Goal: Navigation & Orientation: Find specific page/section

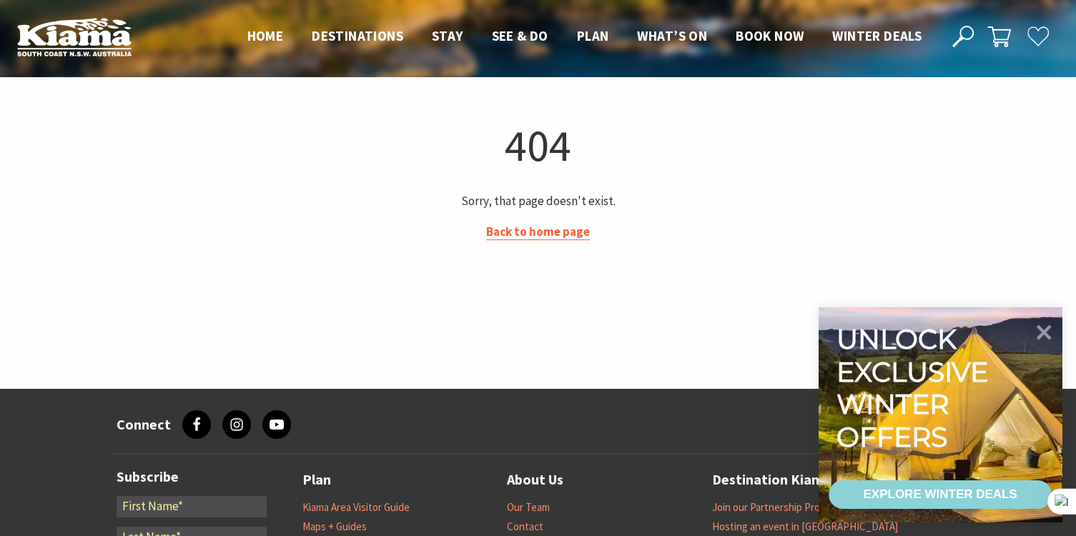
click at [581, 237] on link "Back to home page" at bounding box center [538, 232] width 104 height 16
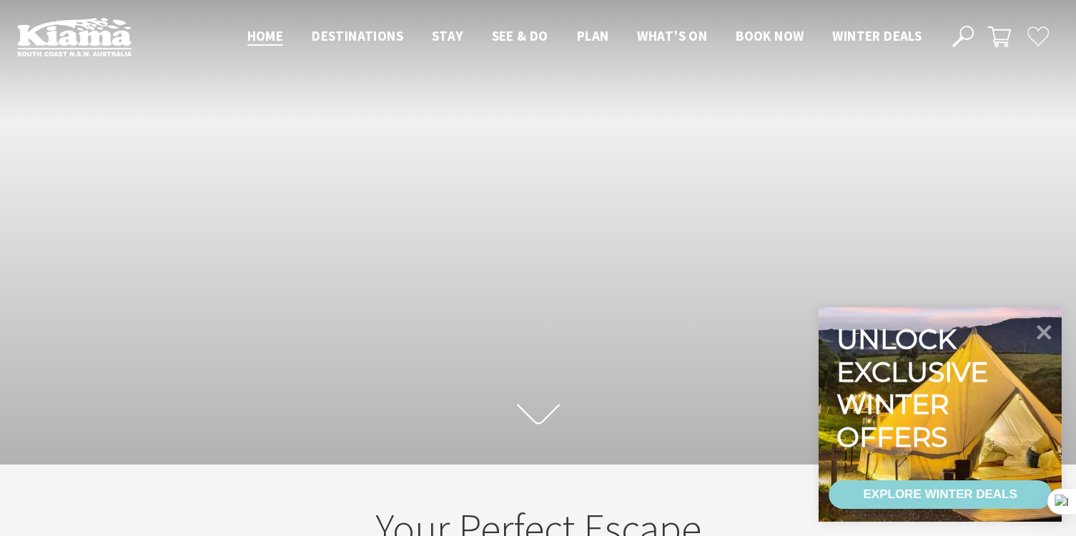
scroll to position [244, 1086]
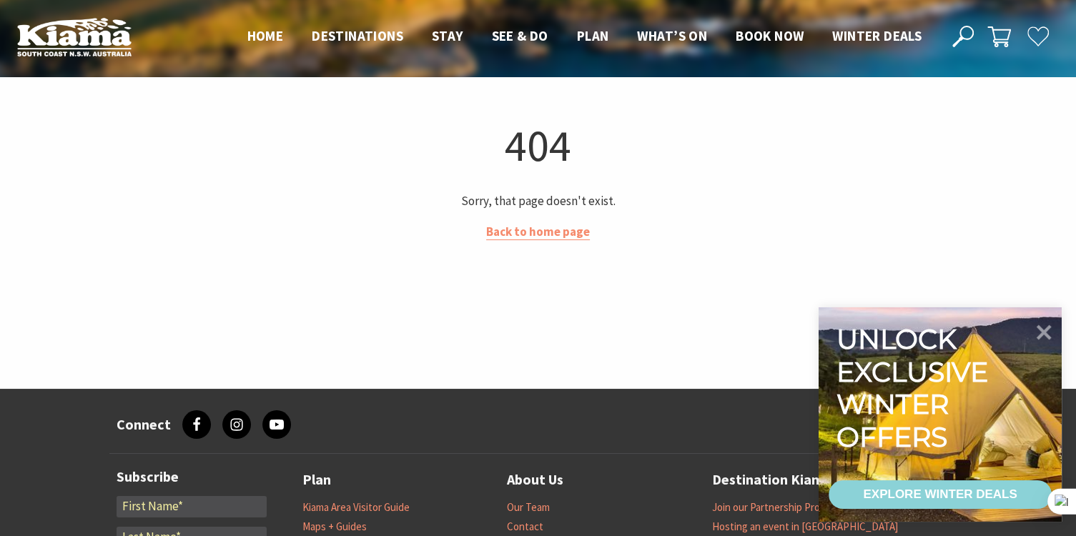
drag, startPoint x: 0, startPoint y: 0, endPoint x: 299, endPoint y: 136, distance: 329.1
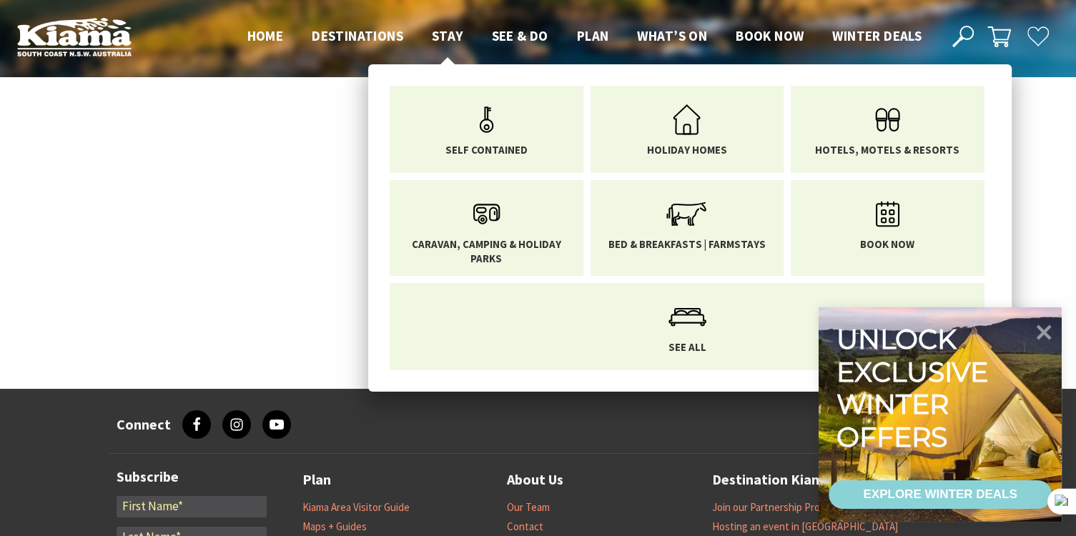
drag, startPoint x: 299, startPoint y: 136, endPoint x: 443, endPoint y: 36, distance: 175.1
click at [443, 36] on span "Stay" at bounding box center [447, 35] width 31 height 17
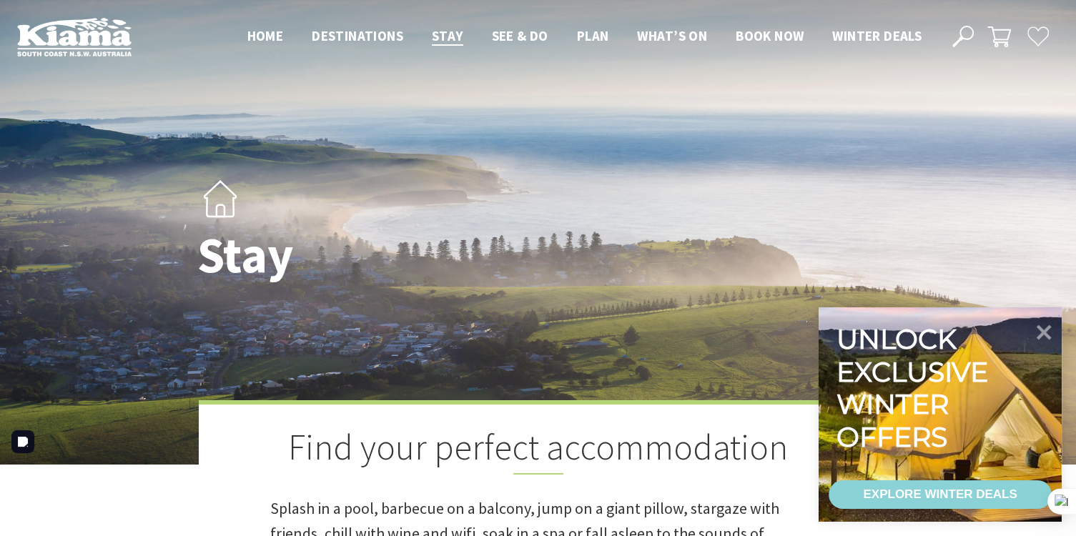
click at [106, 76] on div "Stay Find your perfect accommodation Splash in a pool, barbecue on a balcony, j…" at bounding box center [538, 446] width 1076 height 893
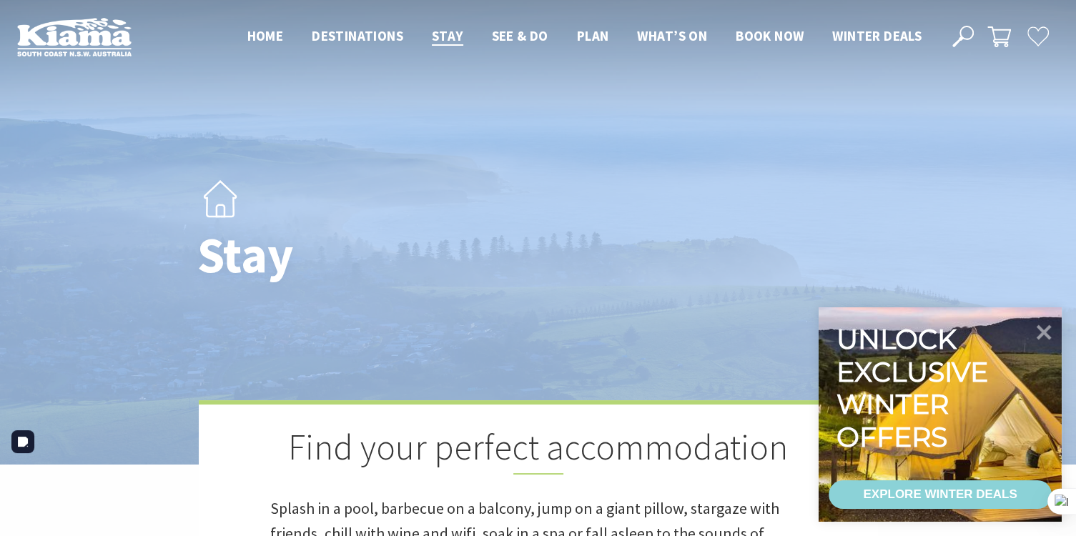
click at [106, 76] on div "Stay Find your perfect accommodation Splash in a pool, barbecue on a balcony, j…" at bounding box center [538, 446] width 1076 height 893
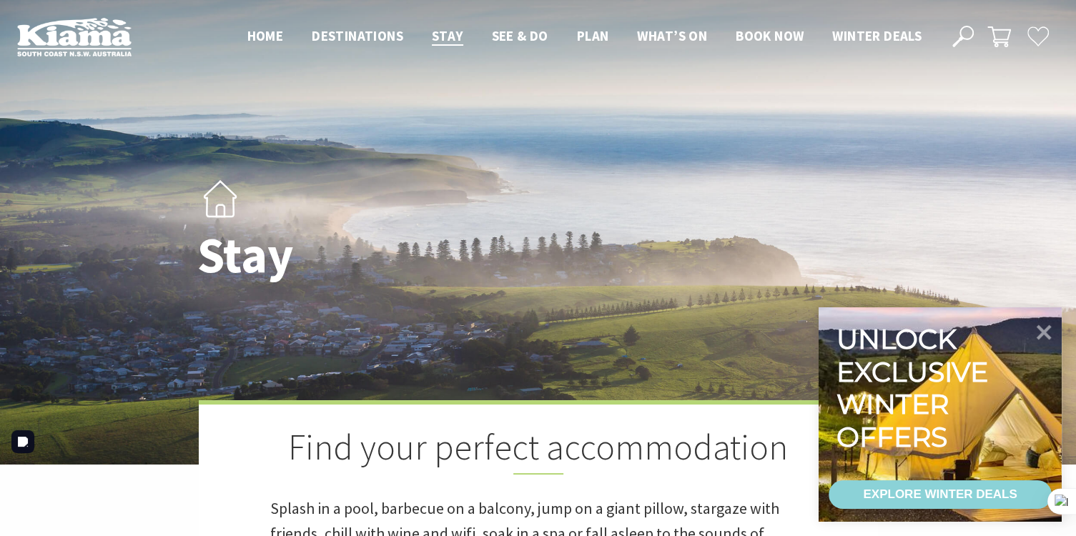
click at [106, 76] on div "Stay Find your perfect accommodation Splash in a pool, barbecue on a balcony, j…" at bounding box center [538, 446] width 1076 height 893
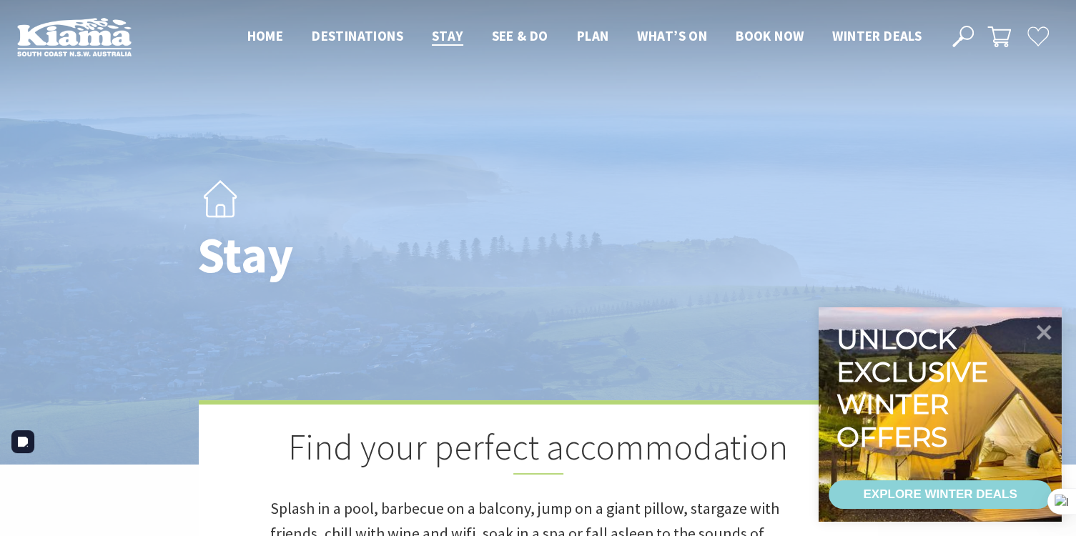
click at [106, 76] on div "Stay Find your perfect accommodation Splash in a pool, barbecue on a balcony, j…" at bounding box center [538, 446] width 1076 height 893
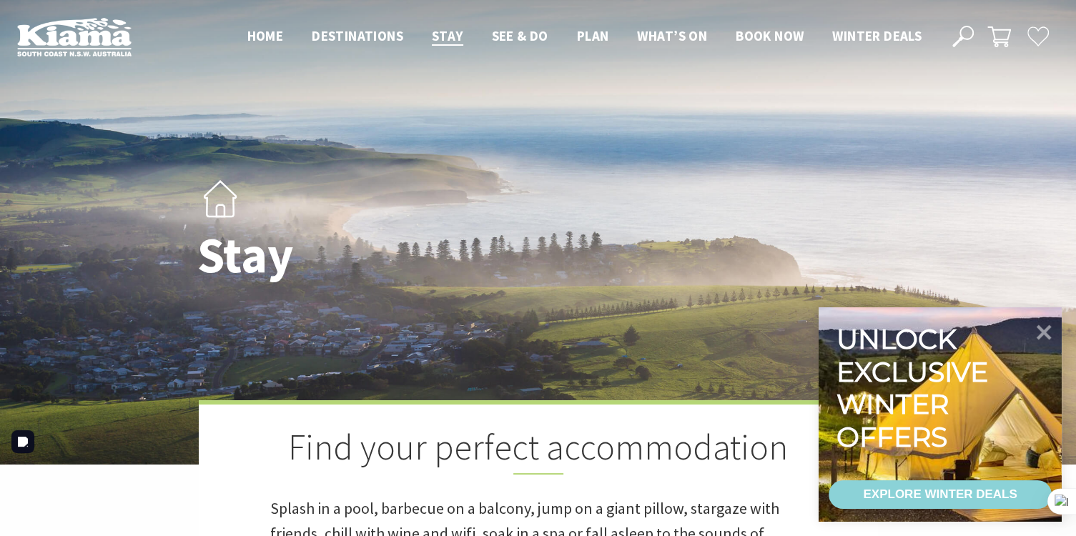
click at [106, 76] on div "Stay Find your perfect accommodation Splash in a pool, barbecue on a balcony, j…" at bounding box center [538, 446] width 1076 height 893
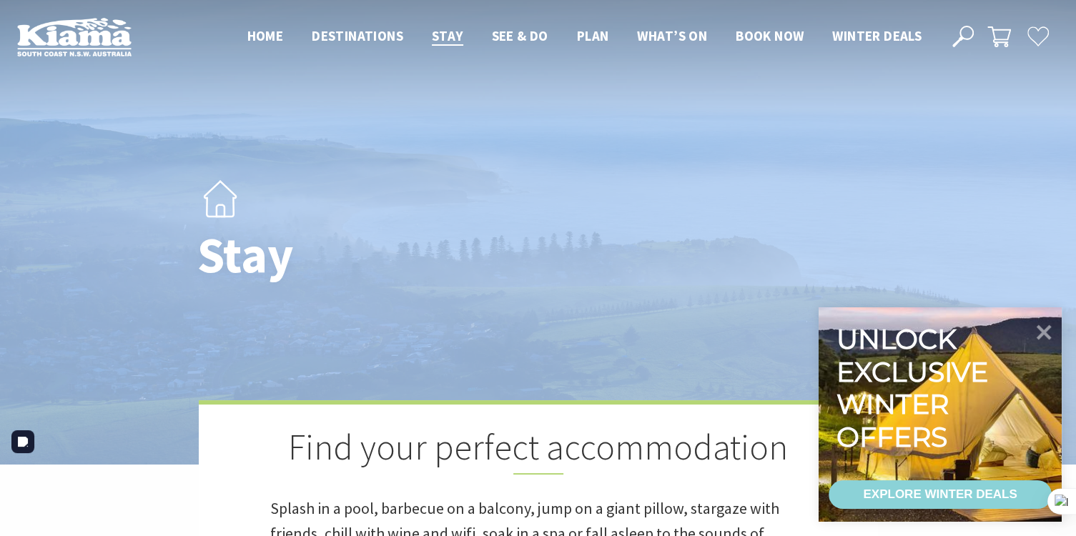
click at [106, 76] on div "Stay Find your perfect accommodation Splash in a pool, barbecue on a balcony, j…" at bounding box center [538, 446] width 1076 height 893
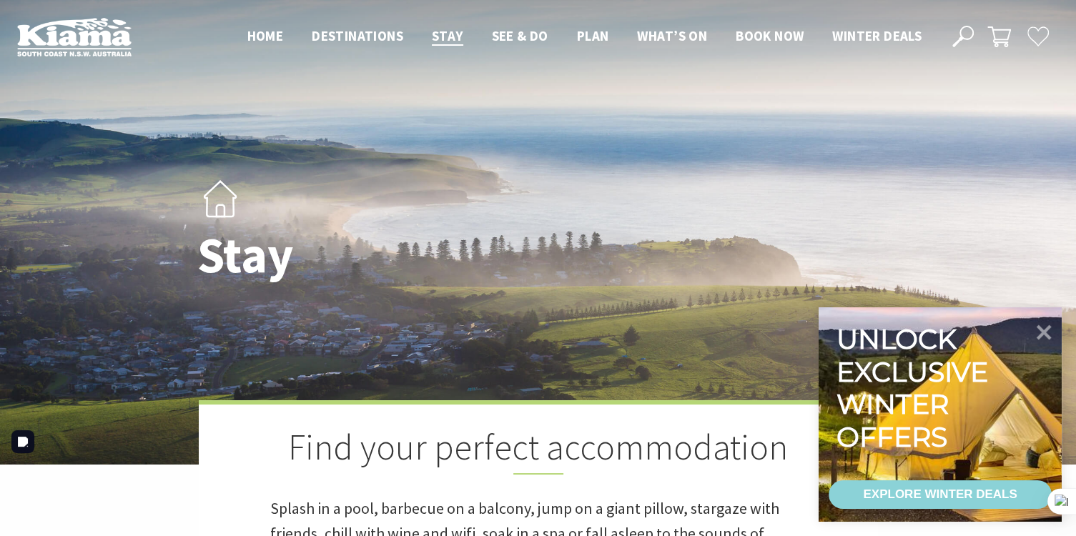
click at [106, 76] on div "Stay Find your perfect accommodation Splash in a pool, barbecue on a balcony, j…" at bounding box center [538, 446] width 1076 height 893
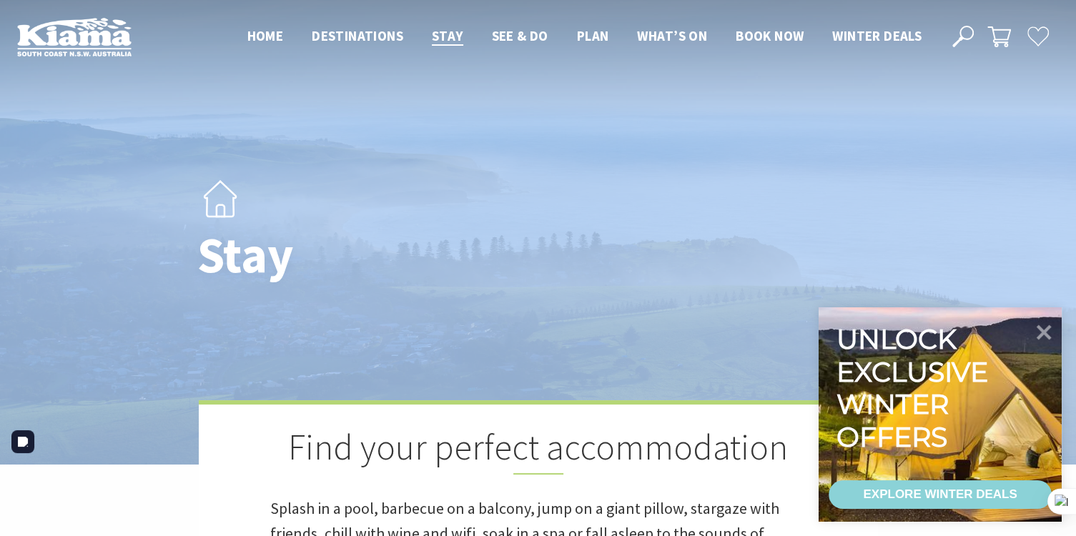
click at [106, 76] on div "Stay Find your perfect accommodation Splash in a pool, barbecue on a balcony, j…" at bounding box center [538, 446] width 1076 height 893
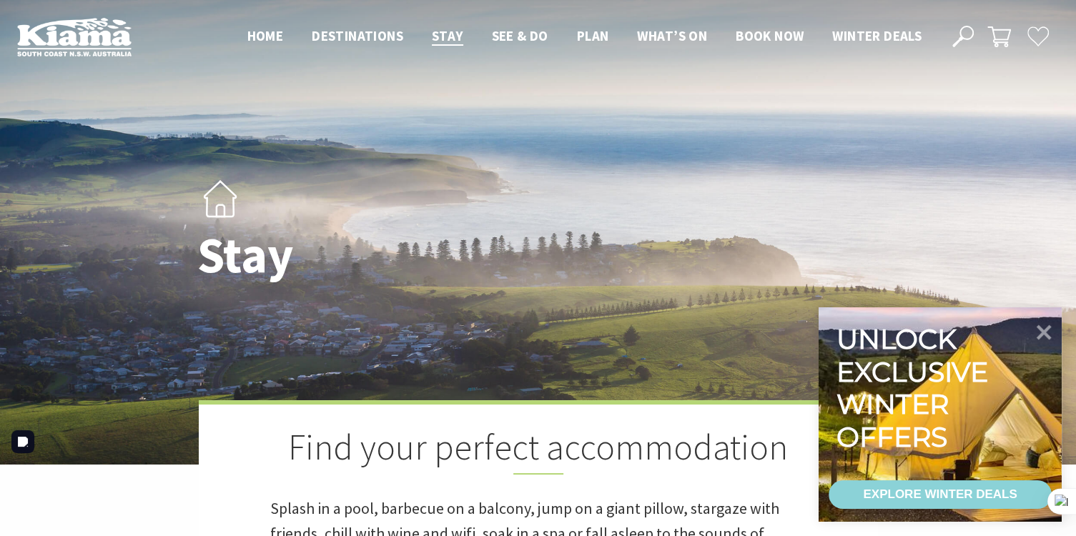
click at [106, 76] on div "Stay Find your perfect accommodation Splash in a pool, barbecue on a balcony, j…" at bounding box center [538, 446] width 1076 height 893
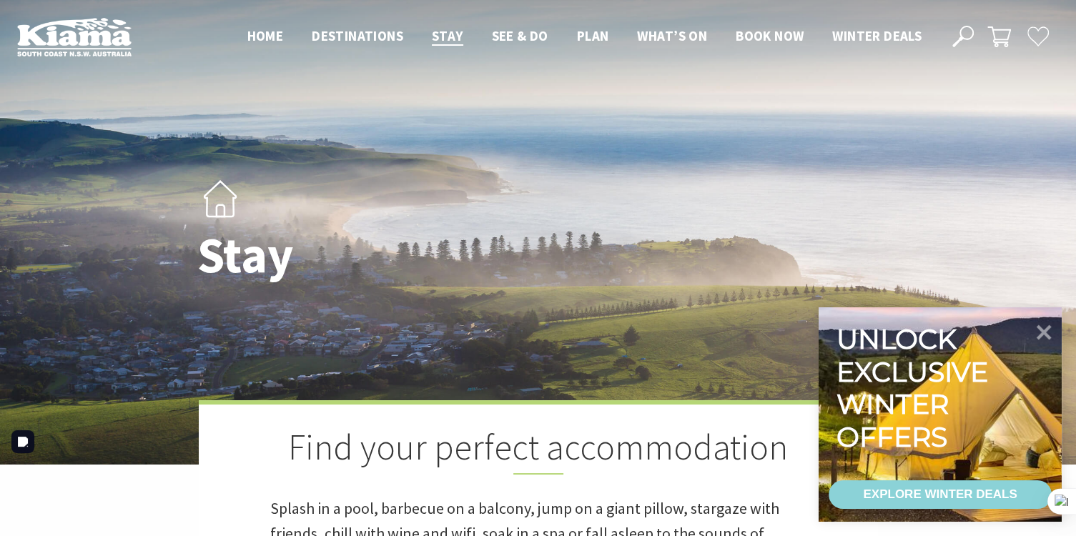
click at [106, 76] on div "Stay Find your perfect accommodation Splash in a pool, barbecue on a balcony, j…" at bounding box center [538, 446] width 1076 height 893
click at [103, 79] on div "Stay Find your perfect accommodation Splash in a pool, barbecue on a balcony, j…" at bounding box center [538, 446] width 1076 height 893
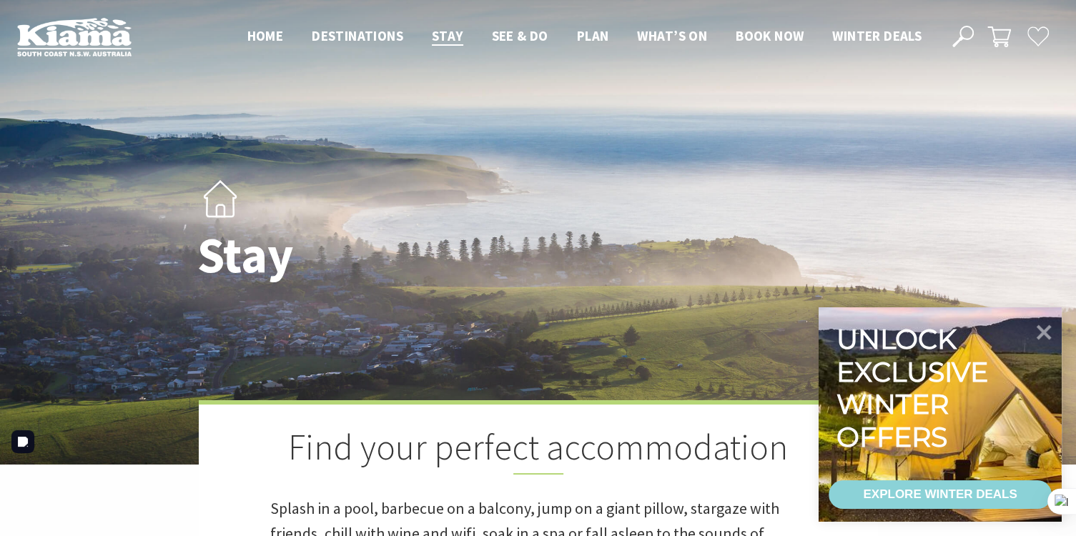
click at [103, 79] on div "Stay Find your perfect accommodation Splash in a pool, barbecue on a balcony, j…" at bounding box center [538, 446] width 1076 height 893
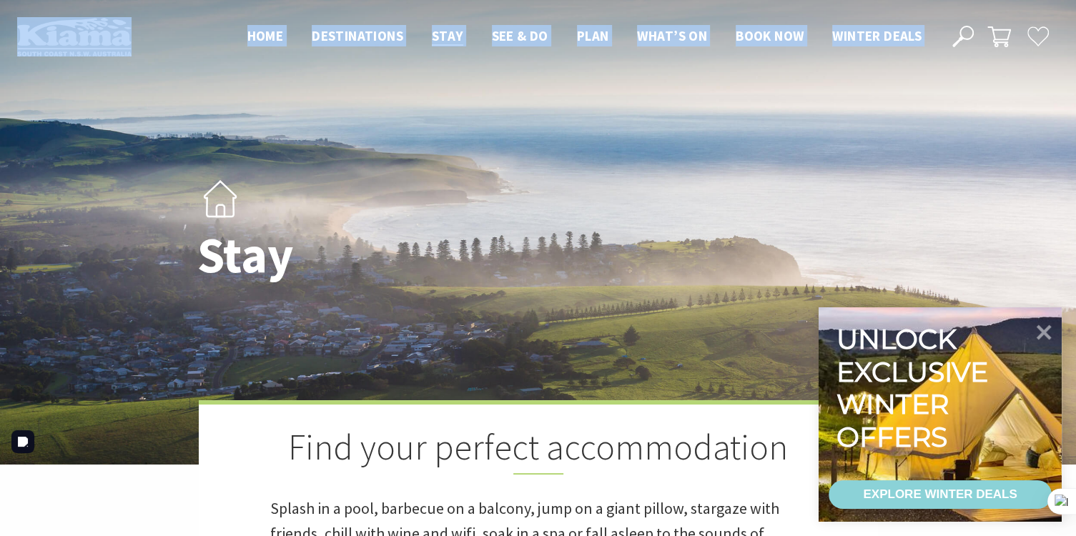
drag, startPoint x: 103, startPoint y: 79, endPoint x: 106, endPoint y: 69, distance: 10.4
click at [106, 69] on header "Open Nav Close Nav Home Destinations Towns & Villages Kiama Gerringong Gerroa J…" at bounding box center [538, 37] width 1076 height 74
drag, startPoint x: 106, startPoint y: 69, endPoint x: 109, endPoint y: 38, distance: 31.6
click at [109, 38] on header "Open Nav Close Nav Home Destinations Towns & Villages Kiama Gerringong Gerroa J…" at bounding box center [538, 37] width 1076 height 74
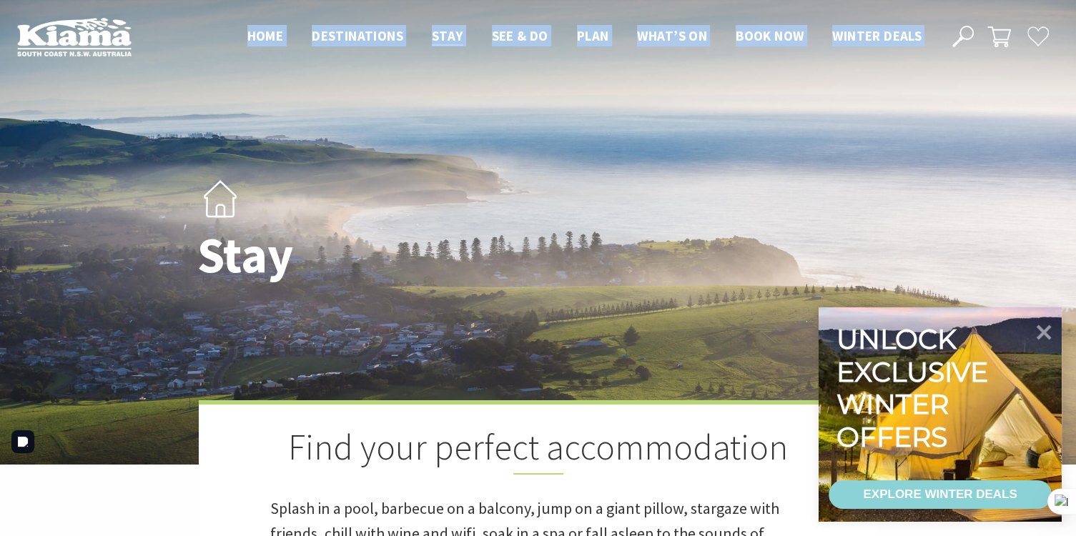
drag, startPoint x: 109, startPoint y: 38, endPoint x: 109, endPoint y: 29, distance: 9.3
click at [109, 37] on img at bounding box center [74, 36] width 114 height 39
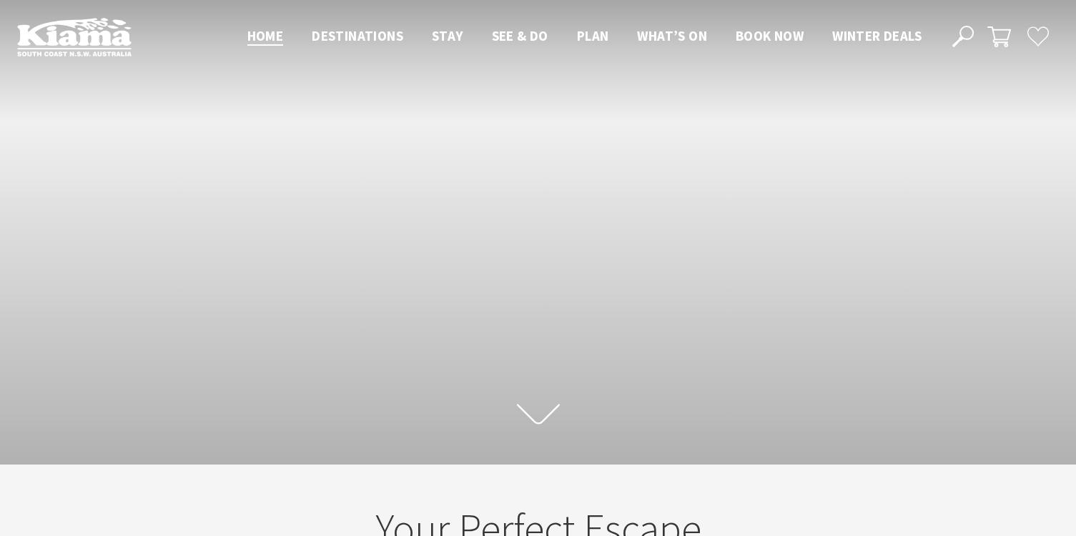
click at [104, 20] on img at bounding box center [74, 36] width 114 height 39
click at [103, 18] on img at bounding box center [74, 36] width 114 height 39
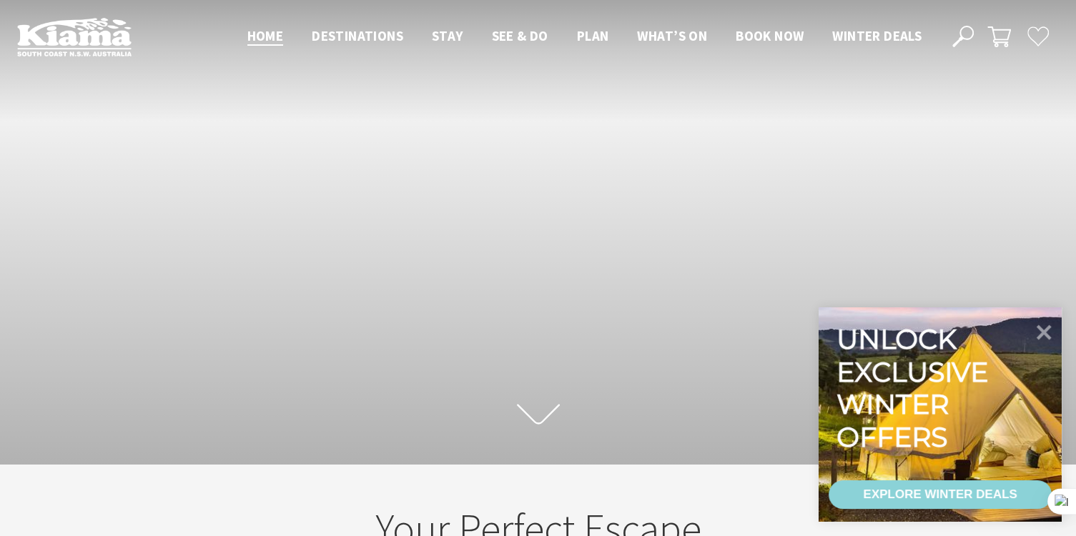
scroll to position [229, 1086]
click at [100, 17] on img at bounding box center [74, 36] width 114 height 39
drag, startPoint x: 303, startPoint y: 218, endPoint x: 301, endPoint y: 187, distance: 31.5
drag, startPoint x: 301, startPoint y: 187, endPoint x: 145, endPoint y: 297, distance: 191.2
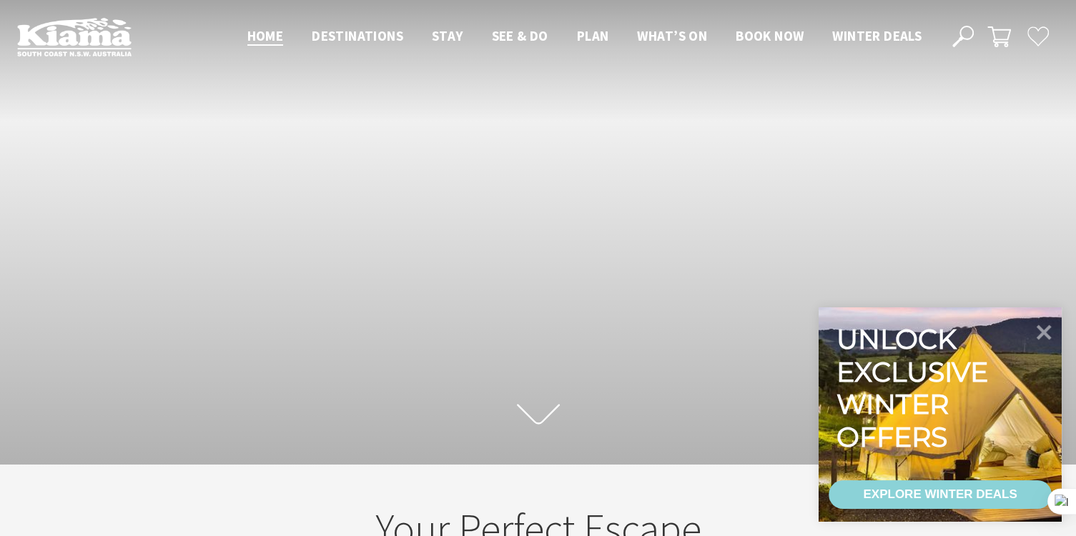
drag, startPoint x: 145, startPoint y: 297, endPoint x: 138, endPoint y: 304, distance: 9.6
drag, startPoint x: 138, startPoint y: 304, endPoint x: 133, endPoint y: 311, distance: 8.7
drag, startPoint x: 133, startPoint y: 311, endPoint x: 133, endPoint y: 302, distance: 9.3
click at [145, 309] on div "Scroll to first section" at bounding box center [538, 232] width 1076 height 465
drag, startPoint x: 138, startPoint y: 326, endPoint x: 123, endPoint y: 327, distance: 15.0
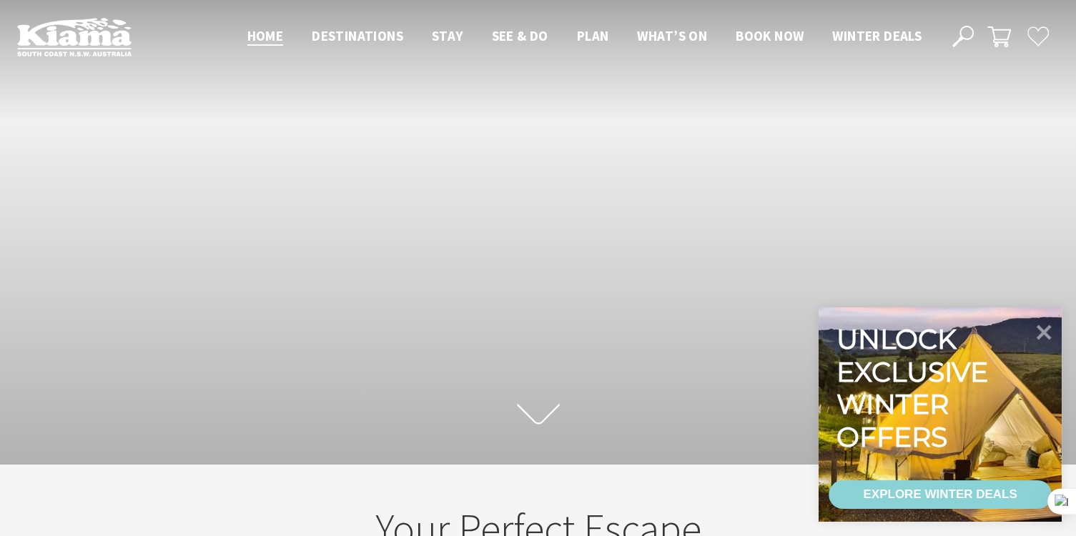
drag, startPoint x: 123, startPoint y: 327, endPoint x: 122, endPoint y: 318, distance: 8.6
click at [122, 318] on div "Scroll to first section" at bounding box center [538, 232] width 1076 height 465
drag, startPoint x: 106, startPoint y: 285, endPoint x: 97, endPoint y: 264, distance: 23.1
click at [103, 277] on div "Scroll to first section" at bounding box center [538, 232] width 1076 height 465
drag, startPoint x: 101, startPoint y: 272, endPoint x: 470, endPoint y: 329, distance: 373.2
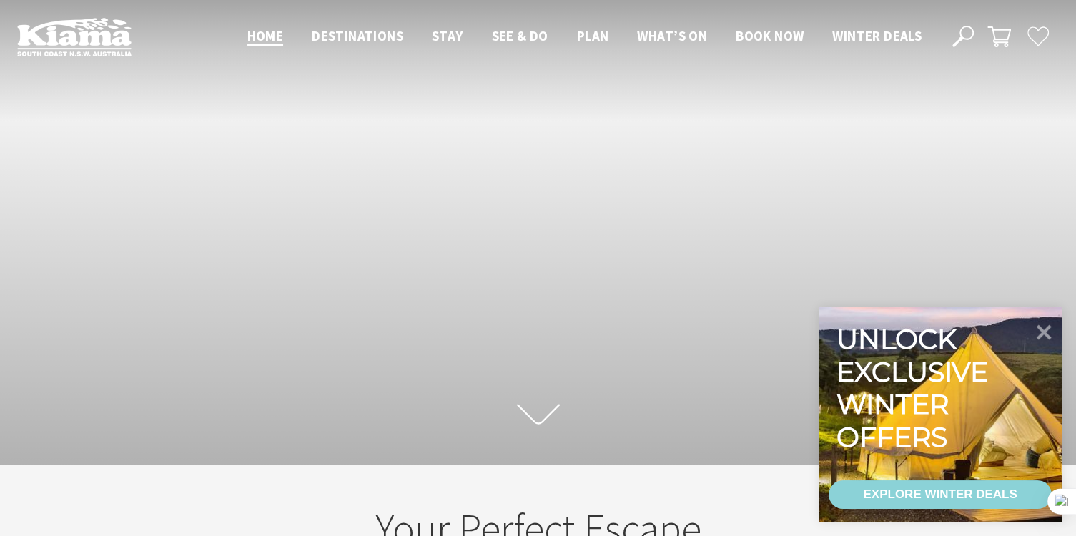
drag, startPoint x: 466, startPoint y: 329, endPoint x: 408, endPoint y: 316, distance: 59.5
click at [415, 317] on div "Scroll to first section" at bounding box center [538, 232] width 1076 height 465
click at [406, 316] on div "Scroll to first section" at bounding box center [538, 232] width 1076 height 465
drag, startPoint x: 404, startPoint y: 318, endPoint x: 272, endPoint y: 330, distance: 132.1
click at [278, 329] on div "Scroll to first section" at bounding box center [538, 232] width 1076 height 465
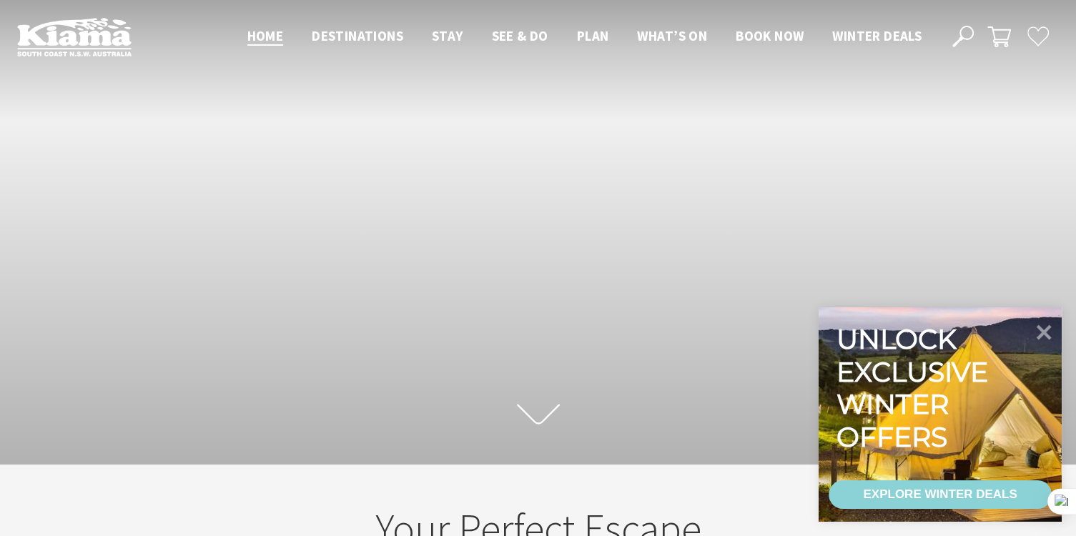
drag, startPoint x: 278, startPoint y: 332, endPoint x: 144, endPoint y: 243, distance: 160.4
click at [145, 241] on div "Scroll to first section" at bounding box center [538, 232] width 1076 height 465
drag, startPoint x: 155, startPoint y: 289, endPoint x: 134, endPoint y: 258, distance: 37.1
drag, startPoint x: 134, startPoint y: 258, endPoint x: 117, endPoint y: 134, distance: 124.8
click at [116, 132] on div "Scroll to first section" at bounding box center [538, 232] width 1076 height 465
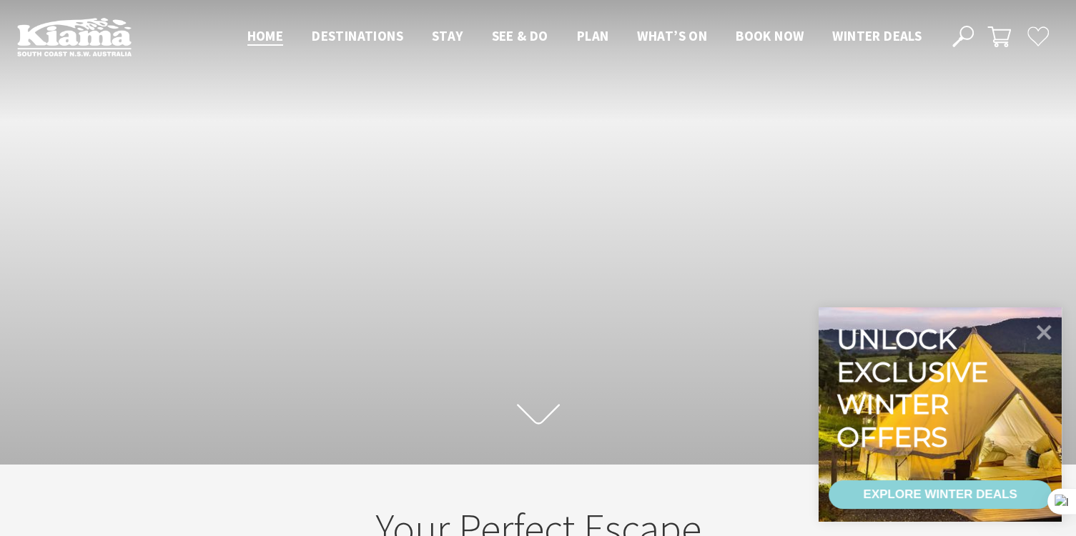
scroll to position [244, 1086]
drag, startPoint x: 0, startPoint y: 0, endPoint x: 410, endPoint y: 101, distance: 422.6
drag, startPoint x: 466, startPoint y: 274, endPoint x: 442, endPoint y: 249, distance: 34.9
click at [442, 249] on div "Scroll to first section" at bounding box center [538, 232] width 1076 height 465
click at [420, 237] on div at bounding box center [538, 232] width 858 height 11
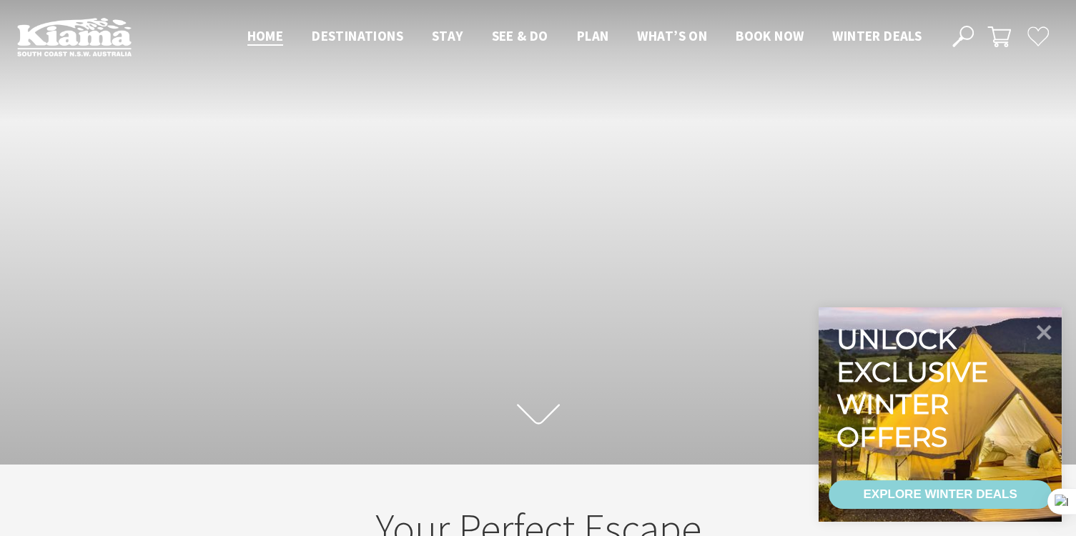
click at [420, 237] on div at bounding box center [538, 232] width 858 height 11
click at [423, 237] on div at bounding box center [538, 232] width 858 height 11
click at [314, 327] on div "Scroll to first section" at bounding box center [538, 232] width 1076 height 465
drag, startPoint x: 362, startPoint y: 325, endPoint x: 372, endPoint y: 278, distance: 48.1
click at [372, 278] on div "Scroll to first section" at bounding box center [538, 232] width 1076 height 465
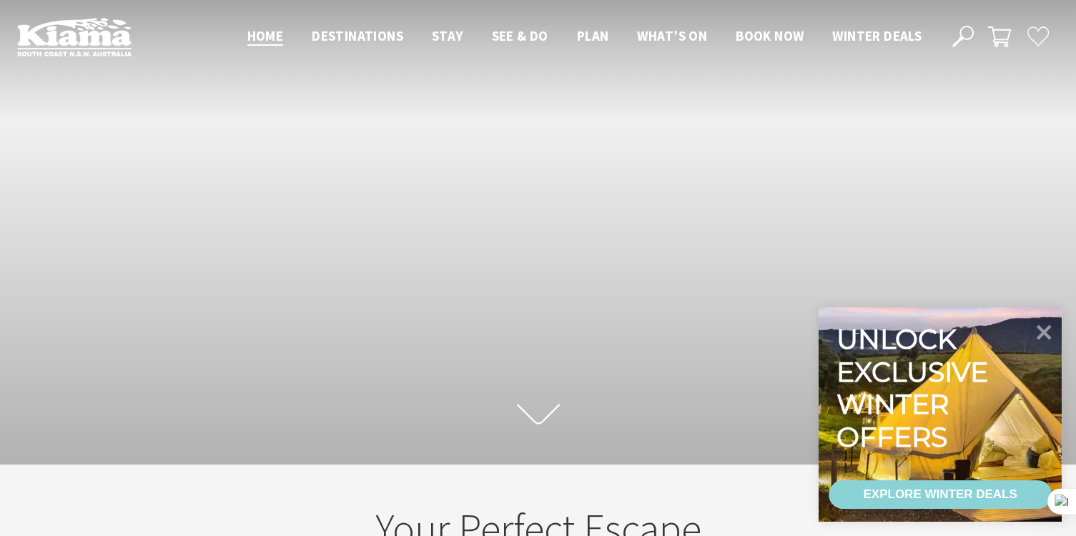
drag, startPoint x: 335, startPoint y: 233, endPoint x: 352, endPoint y: 202, distance: 34.9
click at [352, 202] on div "Scroll to first section" at bounding box center [538, 232] width 1076 height 465
click at [344, 194] on div "Scroll to first section" at bounding box center [538, 232] width 1076 height 465
click at [344, 195] on div "Scroll to first section" at bounding box center [538, 232] width 1076 height 465
click at [337, 192] on div "Scroll to first section" at bounding box center [538, 232] width 1076 height 465
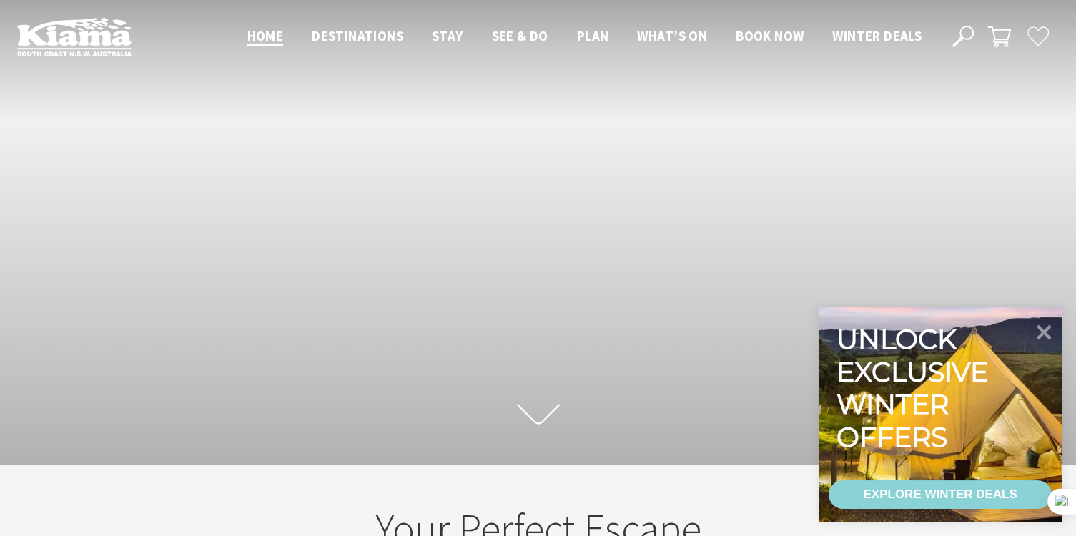
drag, startPoint x: 257, startPoint y: 137, endPoint x: 293, endPoint y: 155, distance: 40.0
click at [293, 155] on div "Scroll to first section" at bounding box center [538, 232] width 1076 height 465
drag, startPoint x: 263, startPoint y: 131, endPoint x: 292, endPoint y: 139, distance: 30.3
click at [292, 139] on div "Scroll to first section" at bounding box center [538, 232] width 1076 height 465
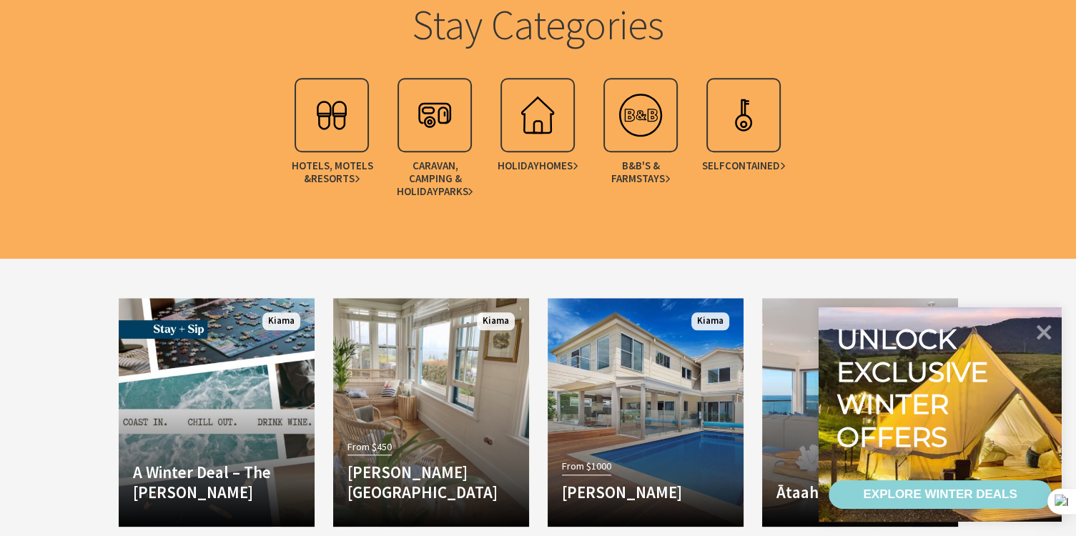
scroll to position [473, 0]
